Goal: Find specific page/section: Find specific page/section

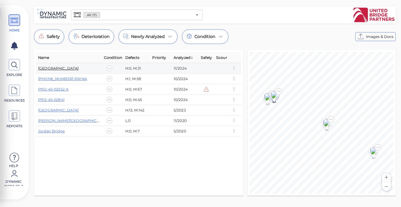
click at [72, 66] on link "[GEOGRAPHIC_DATA]" at bounding box center [58, 68] width 41 height 5
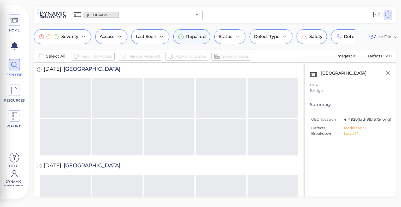
click at [185, 34] on div "Repaired" at bounding box center [191, 36] width 37 height 15
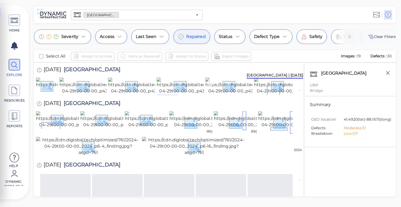
scroll to position [32, 0]
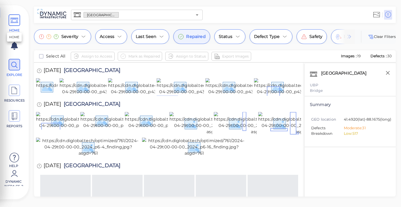
click at [17, 20] on icon at bounding box center [14, 21] width 8 height 12
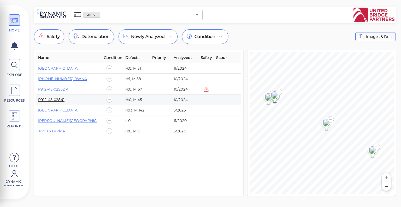
click at [60, 98] on link "P912-45-02841" at bounding box center [51, 99] width 26 height 5
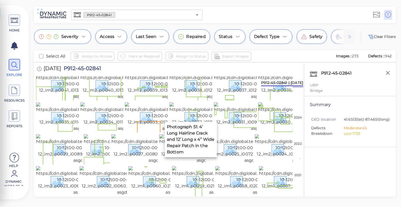
scroll to position [118, 0]
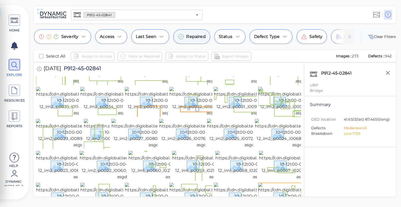
click at [190, 38] on span "Repaired" at bounding box center [195, 36] width 19 height 6
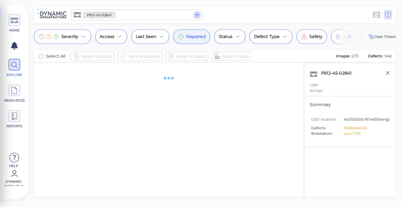
click at [198, 15] on icon "Open" at bounding box center [197, 14] width 3 height 1
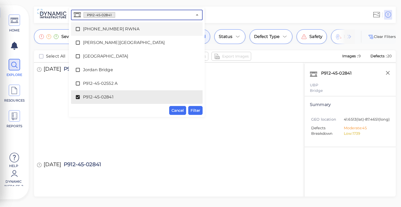
scroll to position [0, 0]
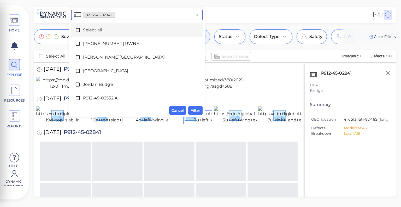
click at [78, 30] on icon at bounding box center [77, 29] width 5 height 5
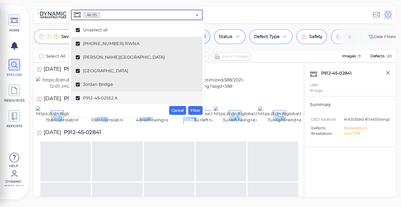
click at [203, 113] on div "All (7) ​ Unselect all [PHONE_NUMBER] [GEOGRAPHIC_DATA][PERSON_NAME] P912-45-02…" at bounding box center [137, 62] width 136 height 109
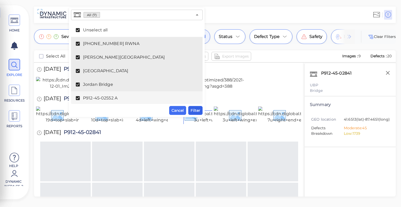
click at [201, 112] on button "Filter" at bounding box center [195, 110] width 14 height 9
